Goal: Communication & Community: Share content

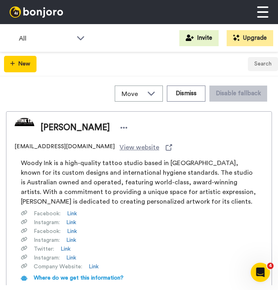
scroll to position [5, 0]
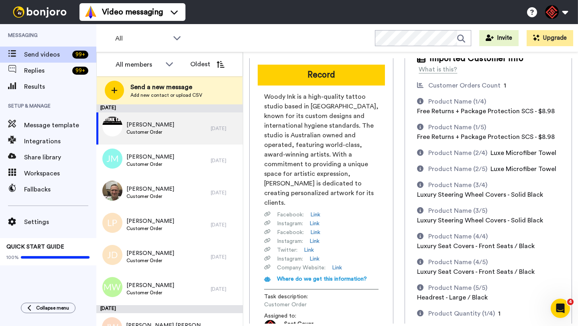
scroll to position [43, 0]
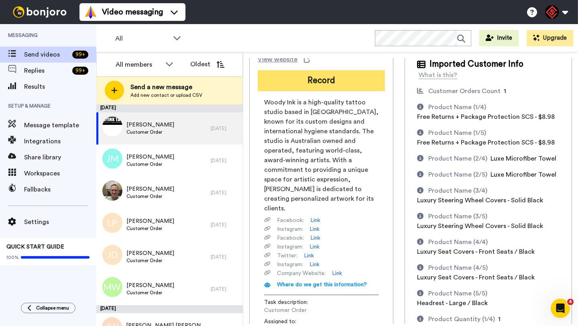
click at [369, 75] on button "Record" at bounding box center [321, 80] width 127 height 21
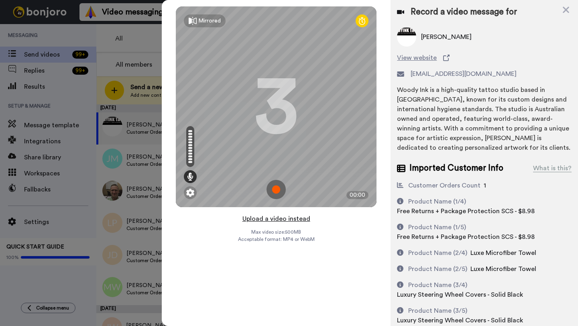
click at [274, 216] on button "Upload a video instead" at bounding box center [276, 219] width 73 height 10
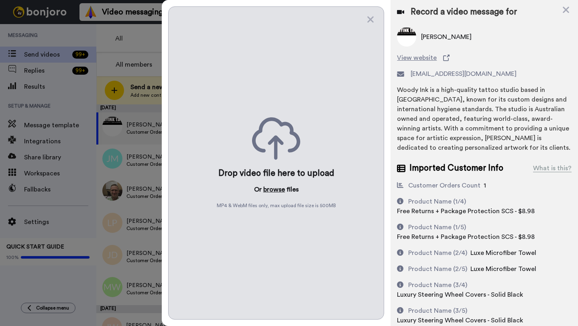
click at [272, 190] on button "browse" at bounding box center [274, 190] width 22 height 10
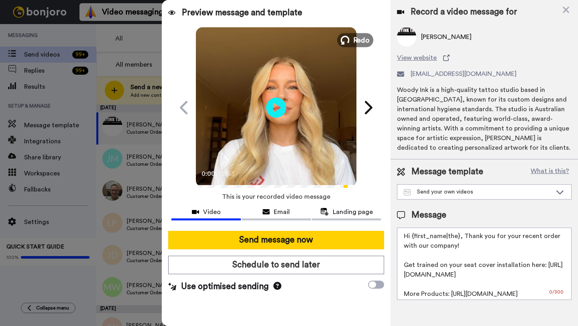
click at [358, 37] on span "Redo" at bounding box center [361, 40] width 17 height 10
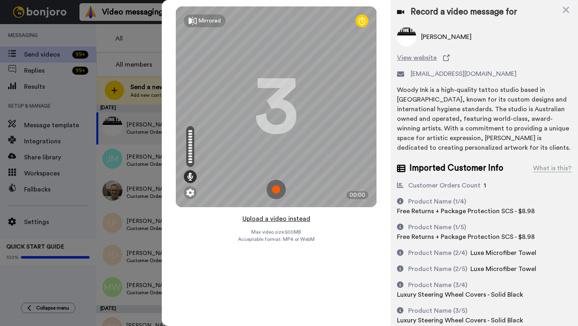
click at [273, 218] on button "Upload a video instead" at bounding box center [276, 219] width 73 height 10
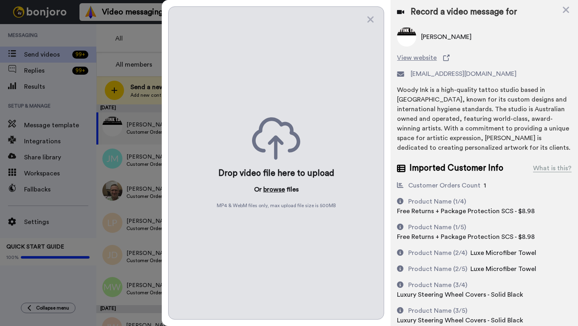
click at [274, 192] on button "browse" at bounding box center [274, 190] width 22 height 10
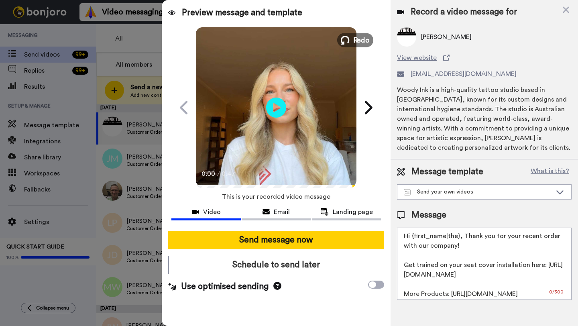
click at [354, 40] on span "Redo" at bounding box center [361, 40] width 17 height 10
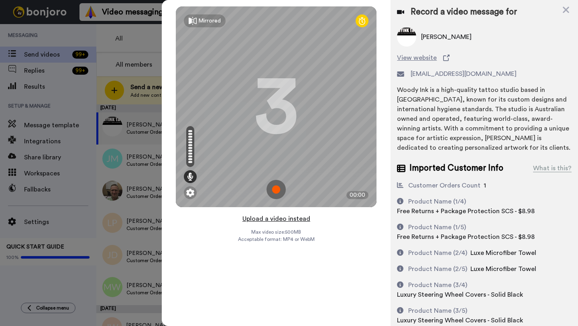
click at [278, 224] on button "Upload a video instead" at bounding box center [276, 219] width 73 height 10
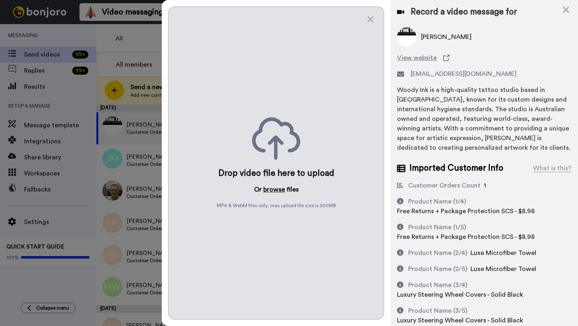
click at [272, 193] on button "browse" at bounding box center [274, 190] width 22 height 10
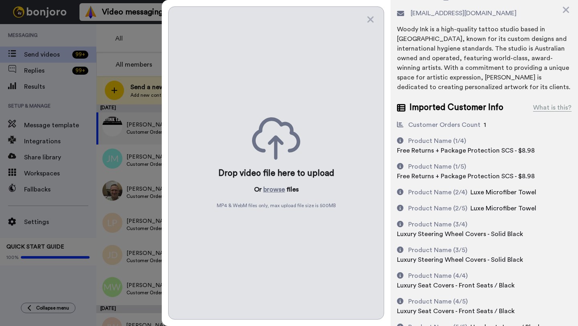
scroll to position [60, 0]
click at [276, 189] on button "browse" at bounding box center [274, 190] width 22 height 10
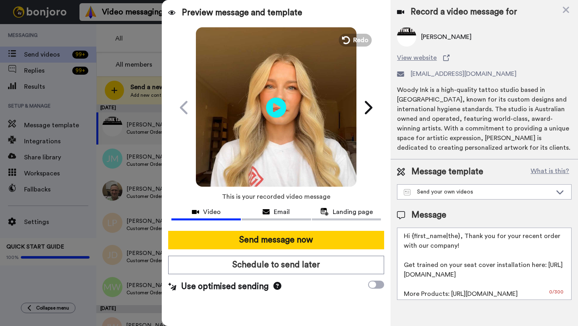
scroll to position [0, 0]
drag, startPoint x: 459, startPoint y: 239, endPoint x: 410, endPoint y: 239, distance: 48.2
click at [410, 239] on textarea "Hi {first_name|the}, Thank you for your recent order with our company! Get trai…" at bounding box center [484, 264] width 175 height 72
click at [427, 36] on span "[PERSON_NAME]" at bounding box center [446, 37] width 51 height 10
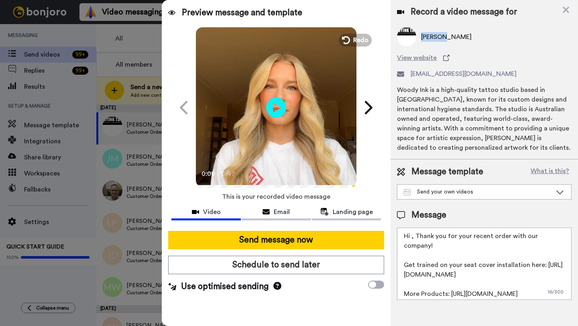
copy span "Stephen"
click at [411, 238] on textarea "Hi , Thank you for your recent order with our company! Get trained on your seat…" at bounding box center [484, 264] width 175 height 72
click at [412, 238] on textarea "Hi , Thank you for your recent order with our company! Get trained on your seat…" at bounding box center [484, 264] width 175 height 72
paste textarea "Stephen"
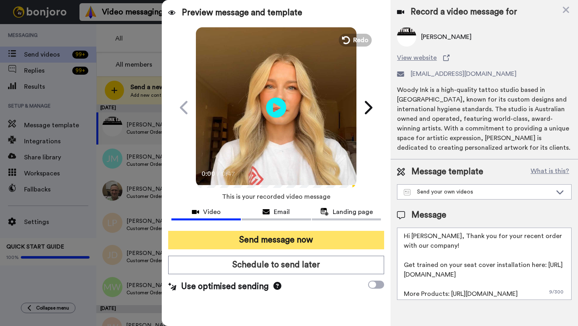
type textarea "Hi Stephen, Thank you for your recent order with our company! Get trained on yo…"
click at [297, 237] on button "Send message now" at bounding box center [276, 240] width 216 height 18
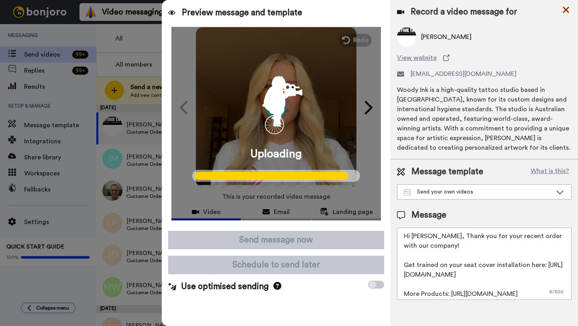
click at [564, 8] on icon at bounding box center [566, 10] width 6 height 6
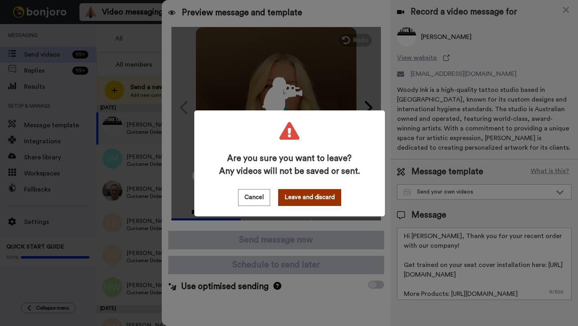
click at [326, 195] on button "Leave and discard" at bounding box center [309, 197] width 63 height 17
